Goal: Information Seeking & Learning: Learn about a topic

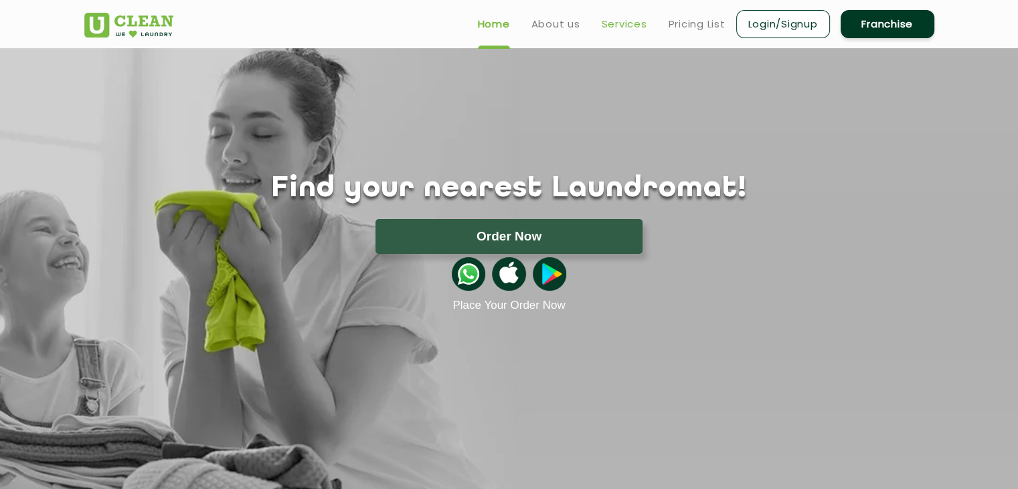
click at [635, 16] on link "Services" at bounding box center [625, 24] width 46 height 16
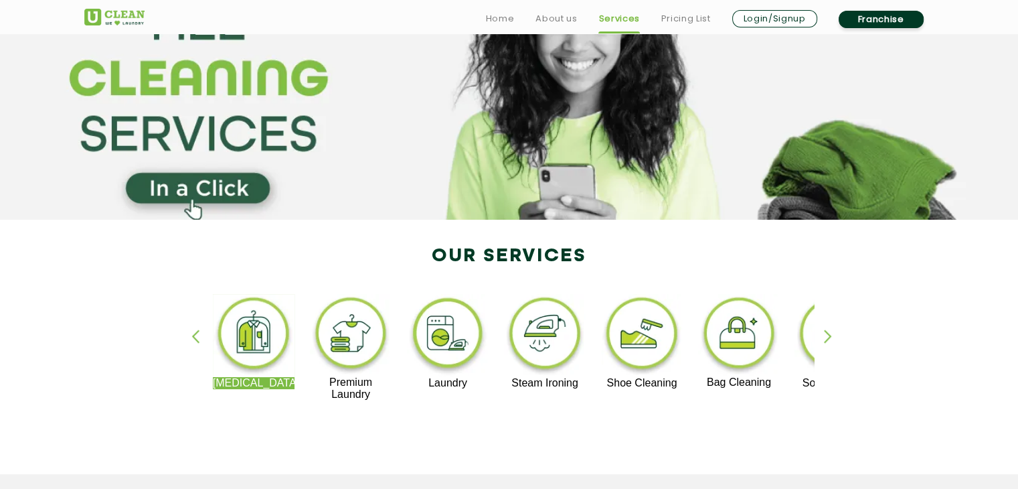
scroll to position [201, 0]
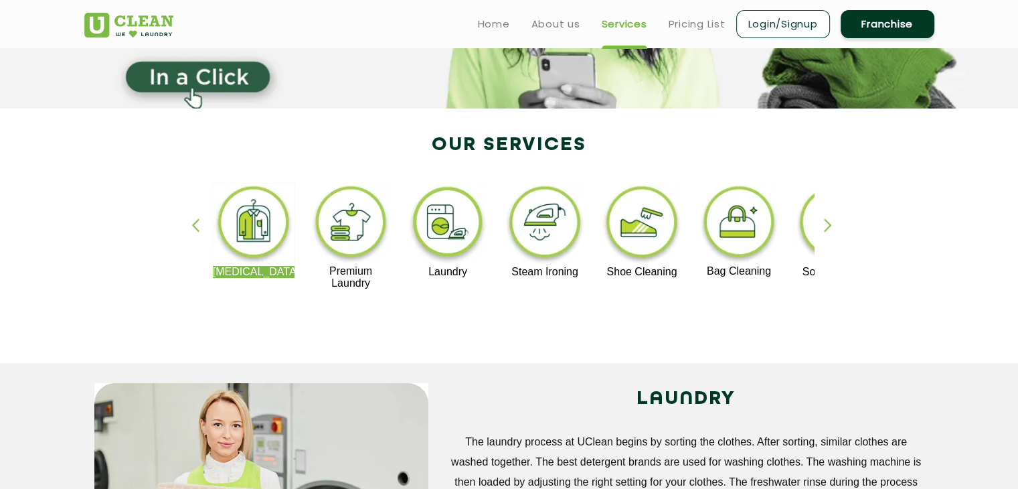
click at [360, 218] on img at bounding box center [351, 224] width 82 height 82
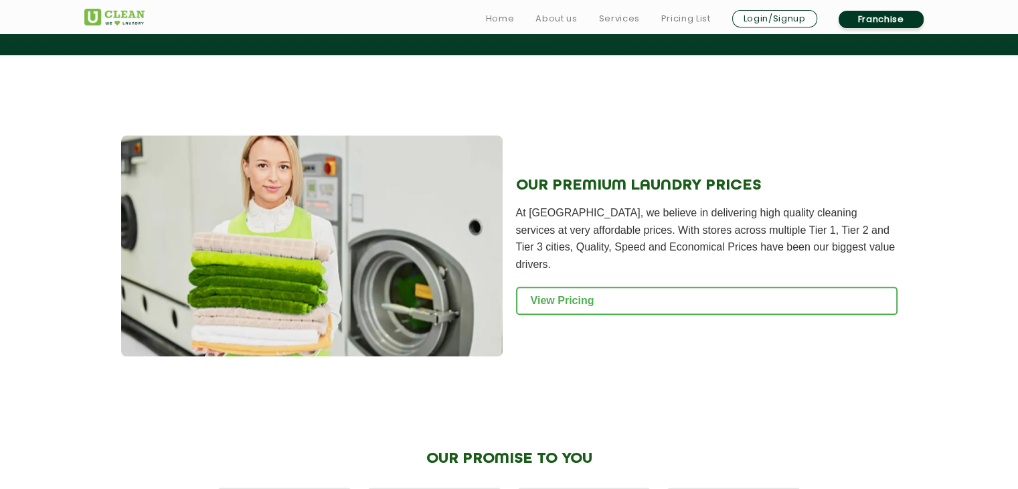
scroll to position [1339, 0]
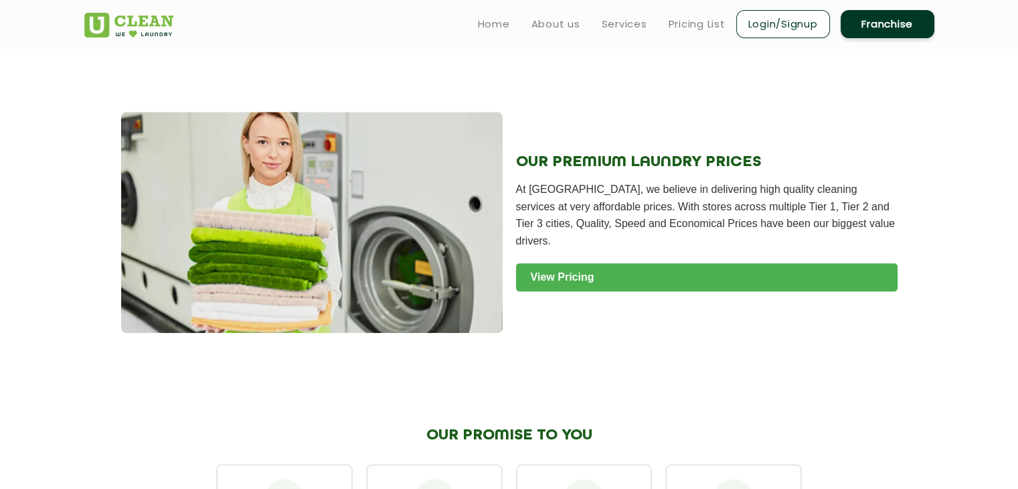
click at [534, 273] on link "View Pricing" at bounding box center [707, 277] width 382 height 28
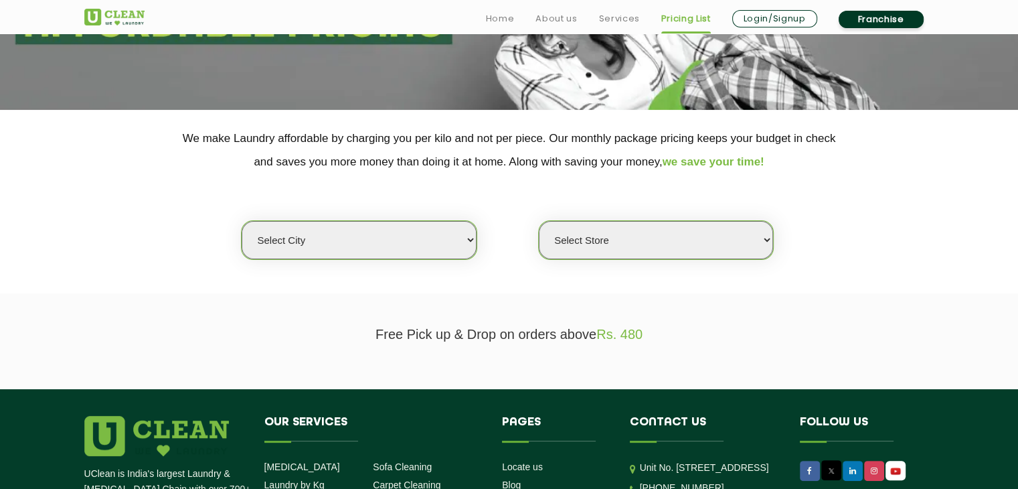
scroll to position [201, 0]
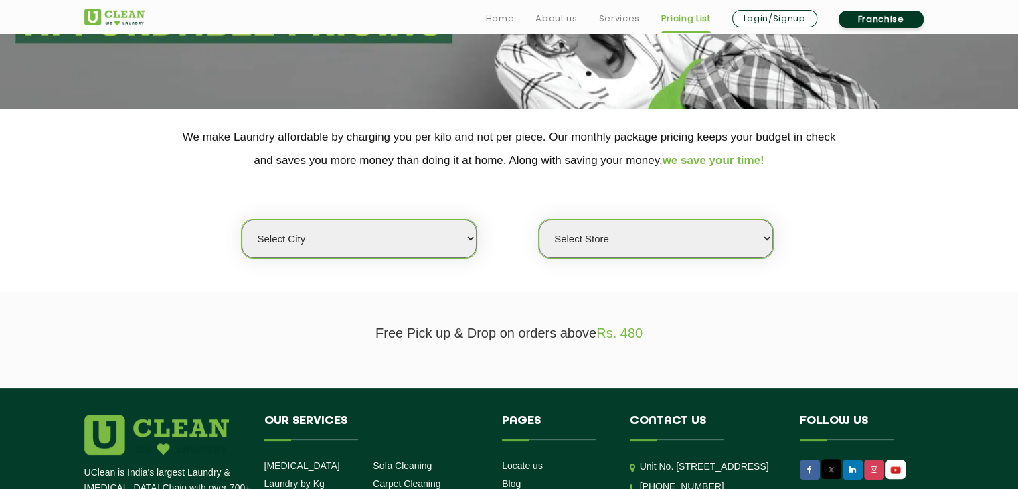
click at [414, 221] on select "Select city [GEOGRAPHIC_DATA] [GEOGRAPHIC_DATA] [GEOGRAPHIC_DATA] [GEOGRAPHIC_D…" at bounding box center [359, 239] width 234 height 38
select select "124"
click at [609, 194] on div "Select city [GEOGRAPHIC_DATA] [GEOGRAPHIC_DATA] [GEOGRAPHIC_DATA] [GEOGRAPHIC_D…" at bounding box center [509, 215] width 870 height 86
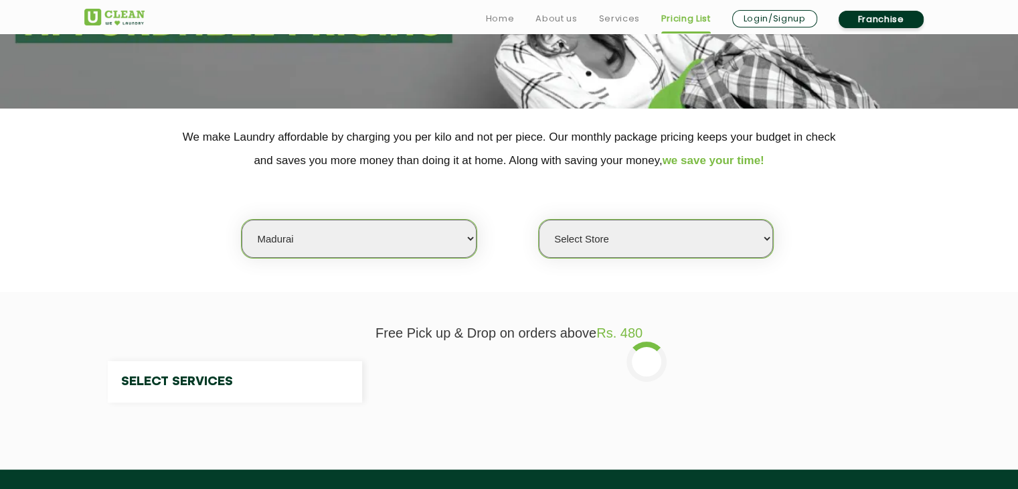
select select "0"
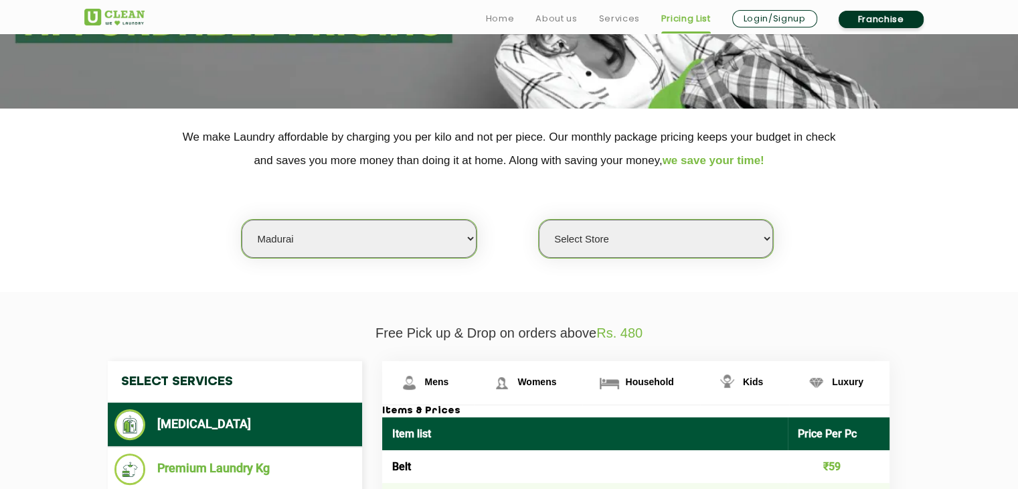
click at [585, 240] on select "Select Store [GEOGRAPHIC_DATA]" at bounding box center [656, 239] width 234 height 38
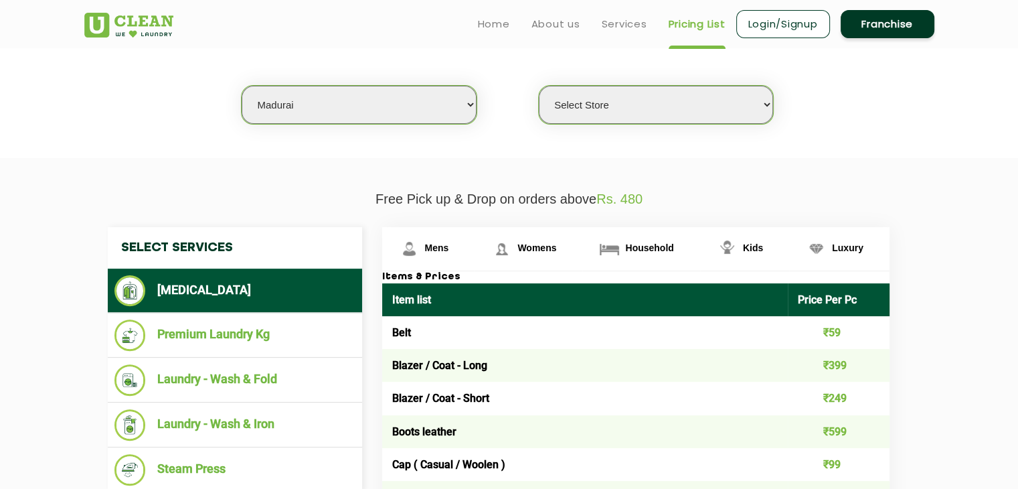
scroll to position [0, 0]
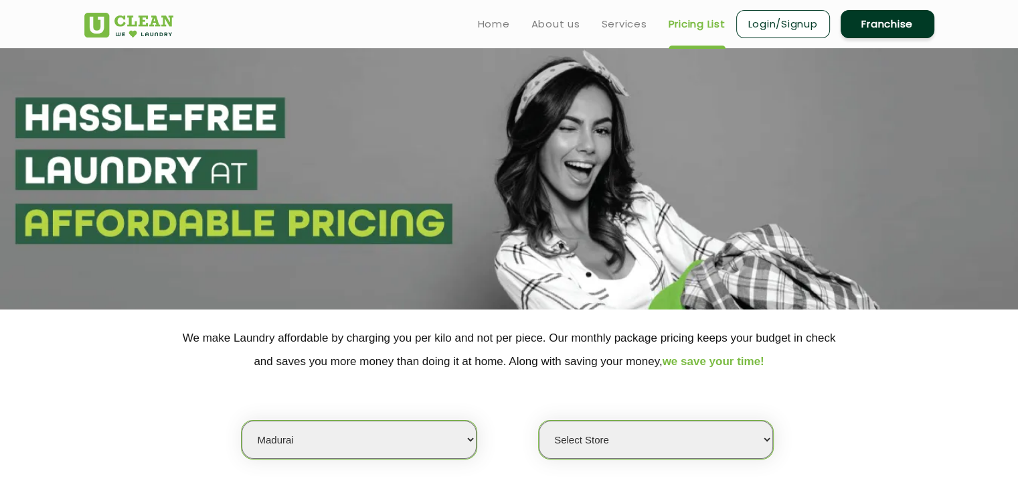
click at [680, 35] on ul "Home About us Services Pricing List Login/Signup Franchise" at bounding box center [700, 23] width 467 height 31
click at [684, 27] on link "Pricing List" at bounding box center [697, 24] width 57 height 16
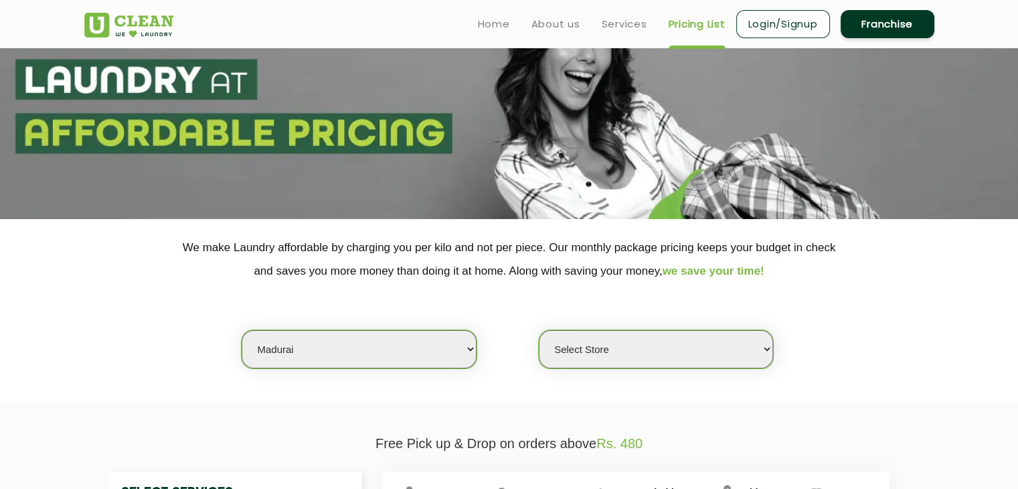
scroll to position [91, 0]
